Goal: Task Accomplishment & Management: Use online tool/utility

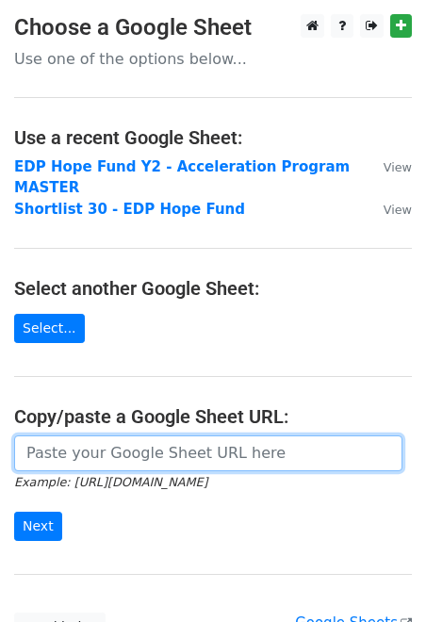
click at [90, 449] on input "url" at bounding box center [208, 453] width 388 height 36
paste input "[URL][DOMAIN_NAME]"
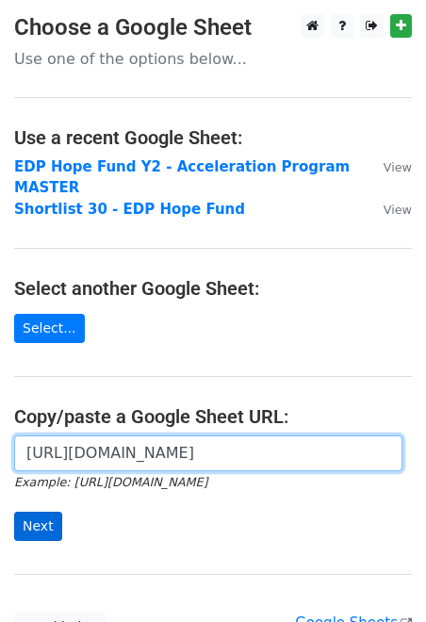
type input "[URL][DOMAIN_NAME]"
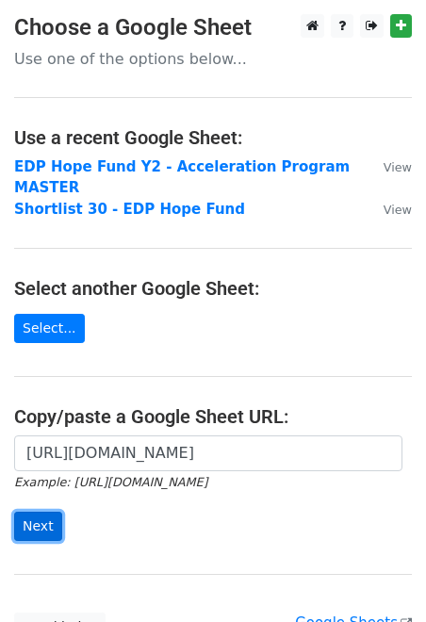
scroll to position [0, 0]
click at [44, 525] on input "Next" at bounding box center [38, 526] width 48 height 29
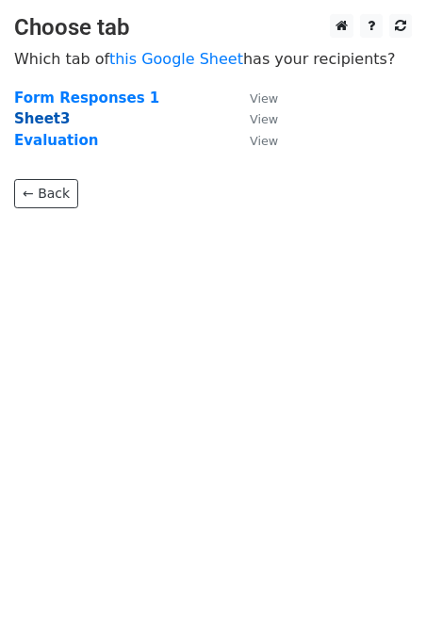
click at [53, 122] on strong "Sheet3" at bounding box center [42, 118] width 56 height 17
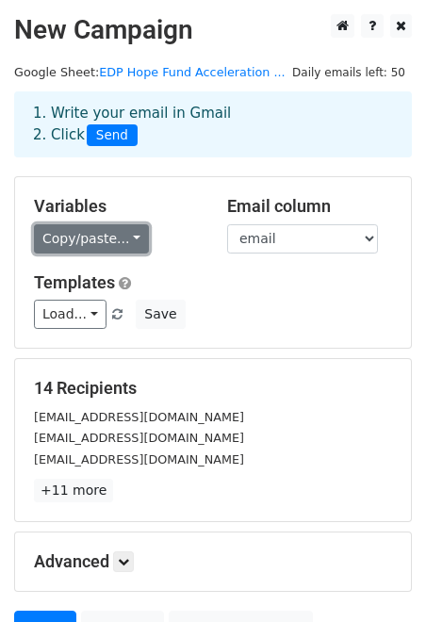
click at [122, 227] on link "Copy/paste..." at bounding box center [91, 238] width 115 height 29
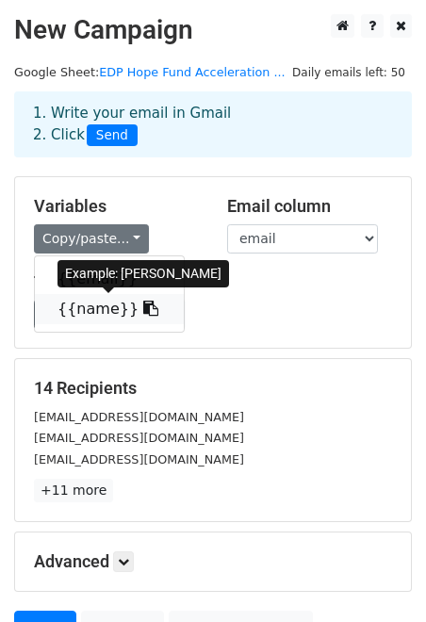
click at [143, 302] on icon at bounding box center [150, 308] width 15 height 15
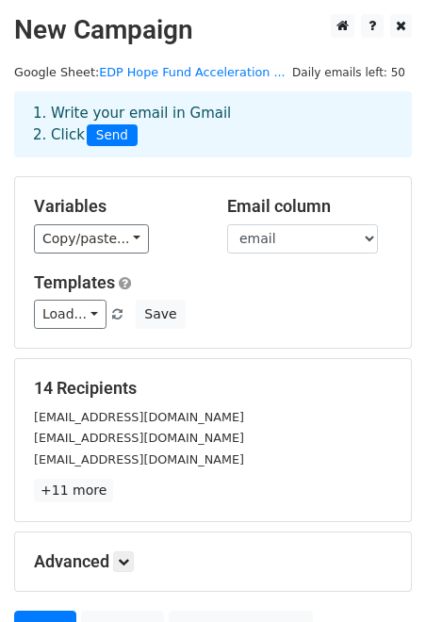
scroll to position [185, 0]
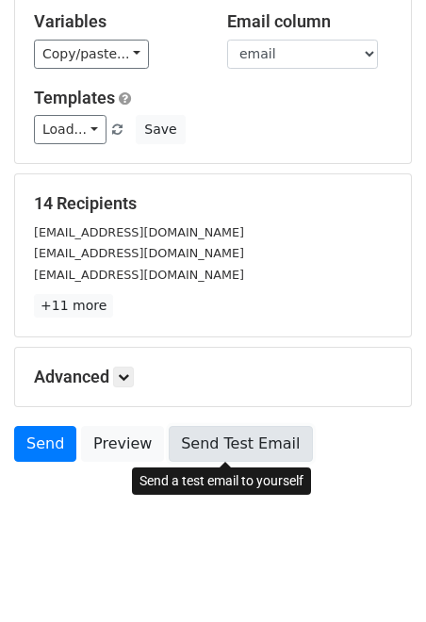
click at [204, 440] on link "Send Test Email" at bounding box center [240, 444] width 143 height 36
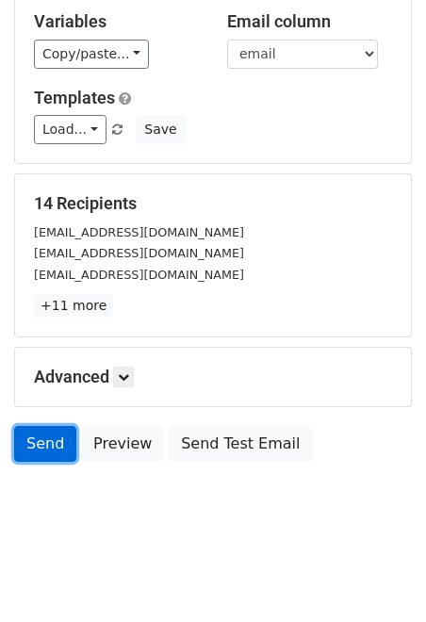
click at [41, 440] on link "Send" at bounding box center [45, 444] width 62 height 36
